Goal: Information Seeking & Learning: Learn about a topic

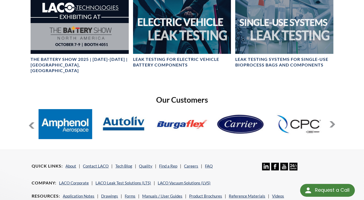
scroll to position [321, 0]
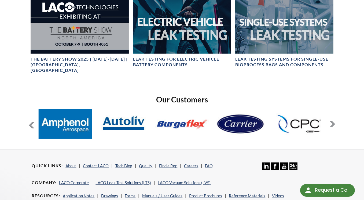
click at [332, 121] on button at bounding box center [332, 124] width 6 height 6
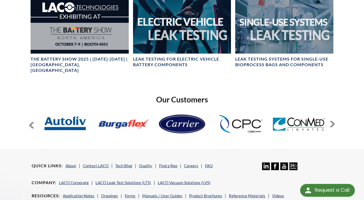
click at [332, 121] on button at bounding box center [332, 124] width 6 height 6
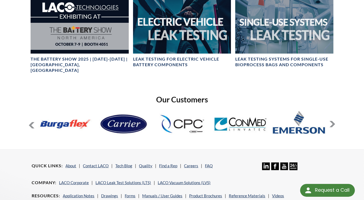
click at [332, 121] on button at bounding box center [332, 124] width 6 height 6
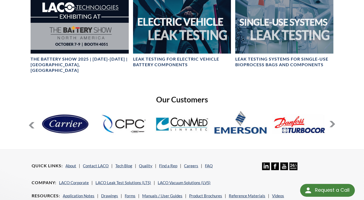
click at [332, 121] on button at bounding box center [332, 124] width 6 height 6
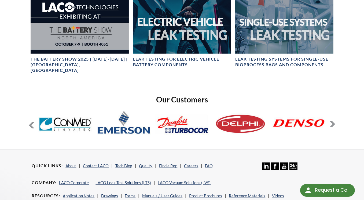
click at [332, 121] on button at bounding box center [332, 124] width 6 height 6
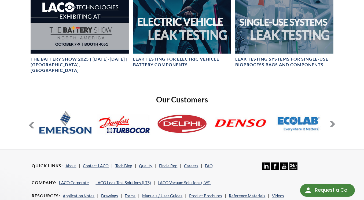
click at [332, 121] on button at bounding box center [332, 124] width 6 height 6
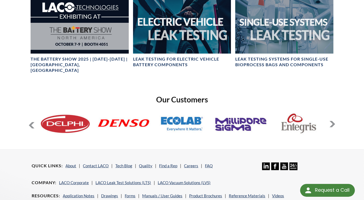
click at [332, 121] on button at bounding box center [332, 124] width 6 height 6
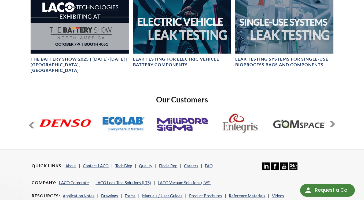
click at [332, 121] on button at bounding box center [332, 124] width 6 height 6
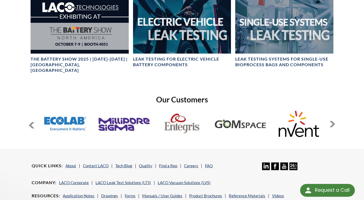
click at [332, 121] on button at bounding box center [332, 124] width 6 height 6
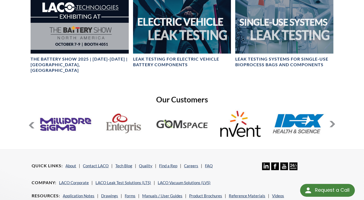
click at [332, 121] on button at bounding box center [332, 124] width 6 height 6
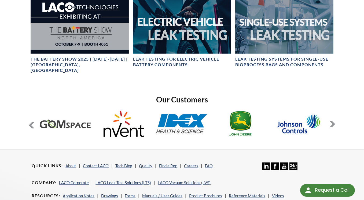
click at [332, 121] on button at bounding box center [332, 124] width 6 height 6
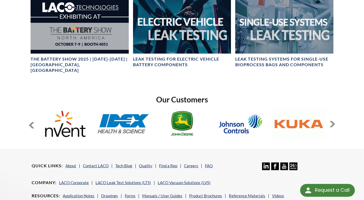
click at [332, 121] on button at bounding box center [332, 124] width 6 height 6
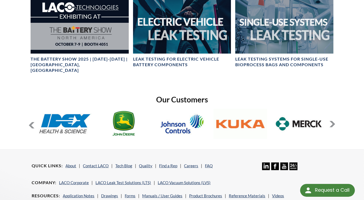
click at [332, 121] on button at bounding box center [332, 124] width 6 height 6
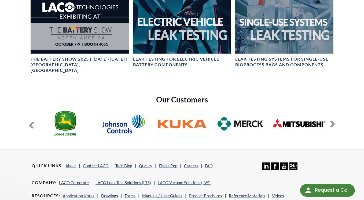
click at [332, 121] on button at bounding box center [332, 124] width 6 height 6
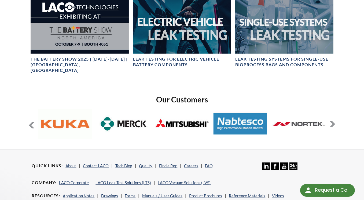
click at [332, 121] on button at bounding box center [332, 124] width 6 height 6
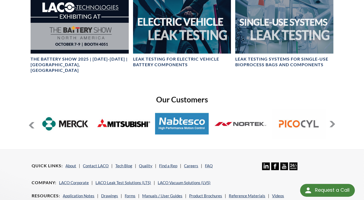
click at [332, 121] on button at bounding box center [332, 124] width 6 height 6
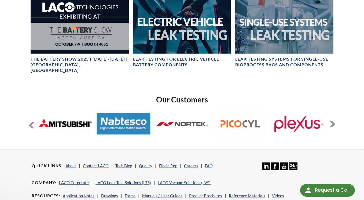
click at [332, 121] on button at bounding box center [332, 124] width 6 height 6
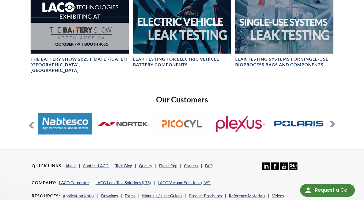
click at [332, 121] on button at bounding box center [332, 124] width 6 height 6
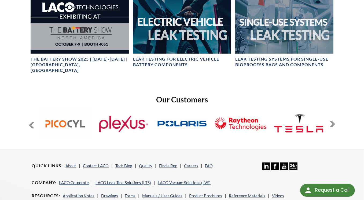
click at [332, 121] on button at bounding box center [332, 124] width 6 height 6
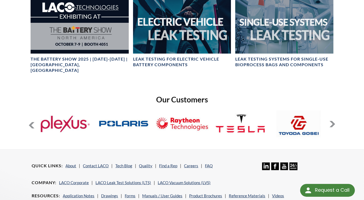
click at [332, 121] on button at bounding box center [332, 124] width 6 height 6
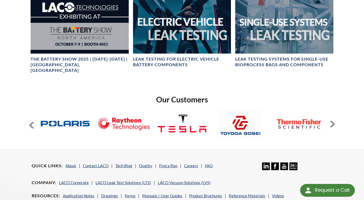
click at [332, 121] on button at bounding box center [332, 124] width 6 height 6
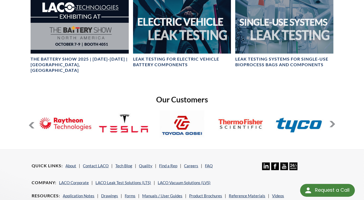
click at [332, 121] on button at bounding box center [332, 124] width 6 height 6
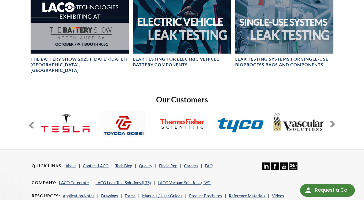
click at [332, 121] on button at bounding box center [332, 124] width 6 height 6
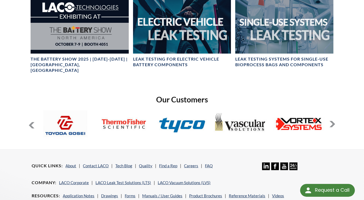
click at [332, 121] on button at bounding box center [332, 124] width 6 height 6
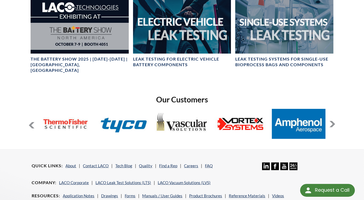
click at [332, 121] on button at bounding box center [332, 124] width 6 height 6
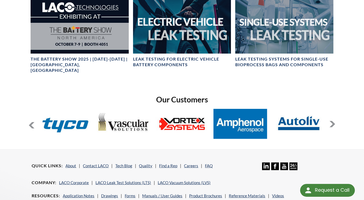
click at [332, 121] on button at bounding box center [332, 124] width 6 height 6
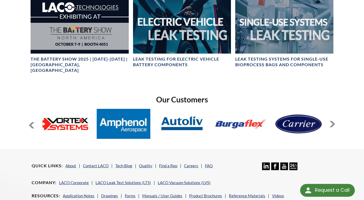
click at [332, 121] on button at bounding box center [332, 124] width 6 height 6
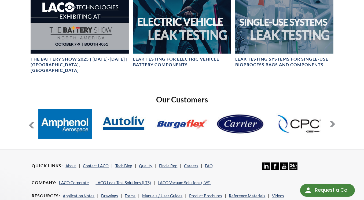
click at [332, 121] on button at bounding box center [332, 124] width 6 height 6
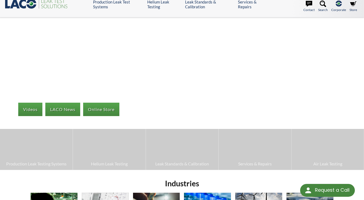
scroll to position [0, 0]
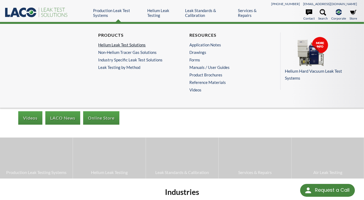
click at [116, 45] on link "Helium Leak Test Solutions" at bounding box center [135, 44] width 74 height 5
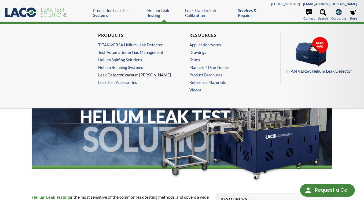
click at [117, 74] on link "Leak Detector Vacuum Chambers" at bounding box center [135, 74] width 74 height 5
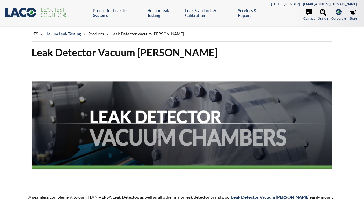
select select "Language Translate Widget"
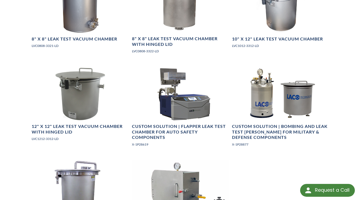
scroll to position [562, 0]
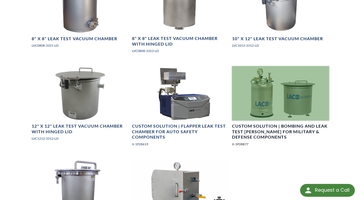
click at [273, 127] on h4 "Custom Solution | Bombing and Leak Test [PERSON_NAME] for Military & Defense Co…" at bounding box center [280, 131] width 97 height 17
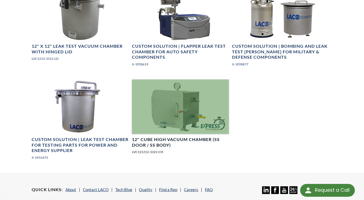
click at [176, 117] on div at bounding box center [180, 107] width 97 height 54
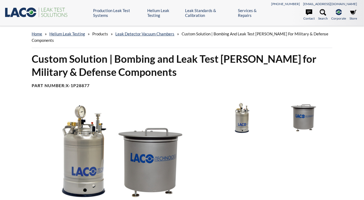
select select "Language Translate Widget"
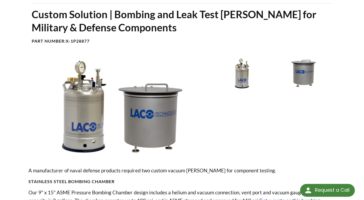
scroll to position [43, 0]
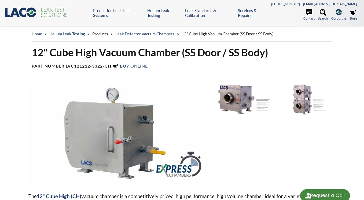
select select "Language Translate Widget"
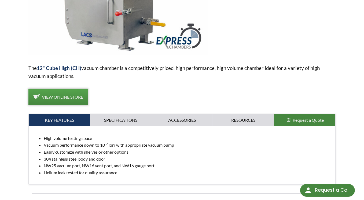
click at [64, 97] on span "View Online Store" at bounding box center [62, 96] width 41 height 5
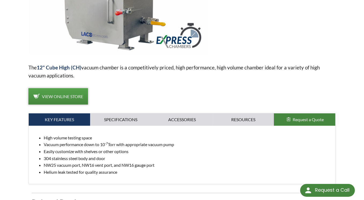
scroll to position [129, 0]
